Goal: Information Seeking & Learning: Learn about a topic

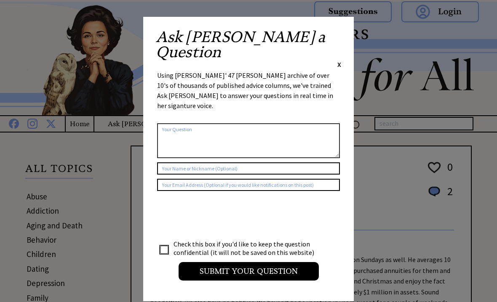
click at [340, 60] on span "X" at bounding box center [339, 64] width 4 height 8
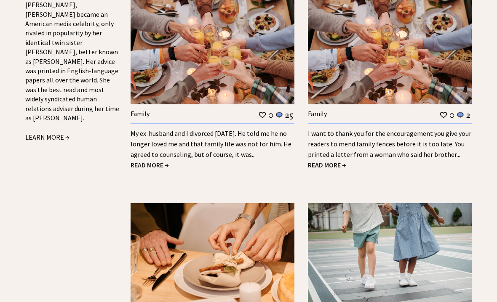
scroll to position [887, 0]
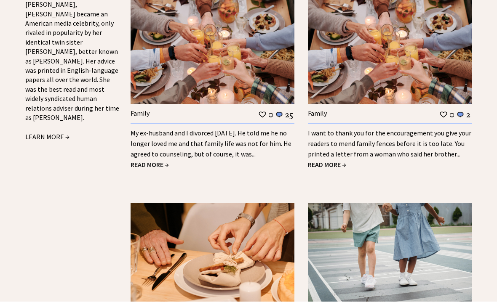
click at [143, 162] on span "READ MORE →" at bounding box center [149, 165] width 38 height 8
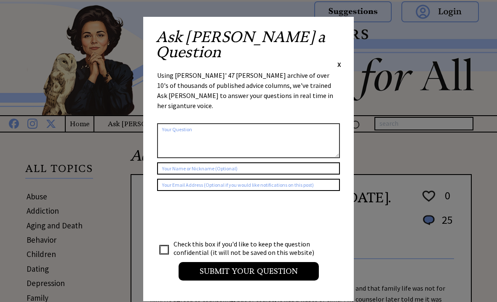
click at [340, 60] on span "X" at bounding box center [339, 64] width 4 height 8
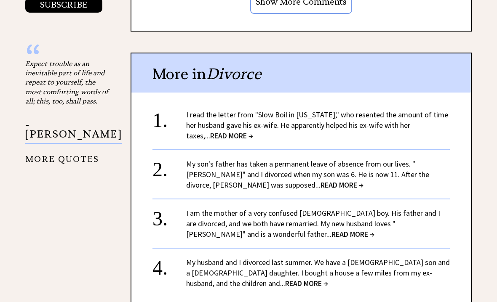
scroll to position [884, 0]
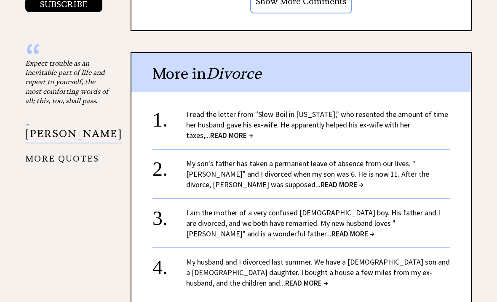
click at [407, 110] on link "I read the letter from "Slow Boil in California," who resented the amount of ti…" at bounding box center [317, 125] width 262 height 31
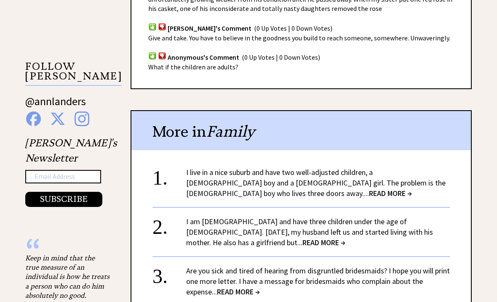
scroll to position [718, 0]
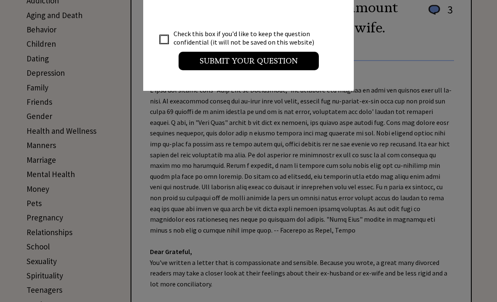
scroll to position [210, 0]
